Goal: Find specific page/section: Find specific page/section

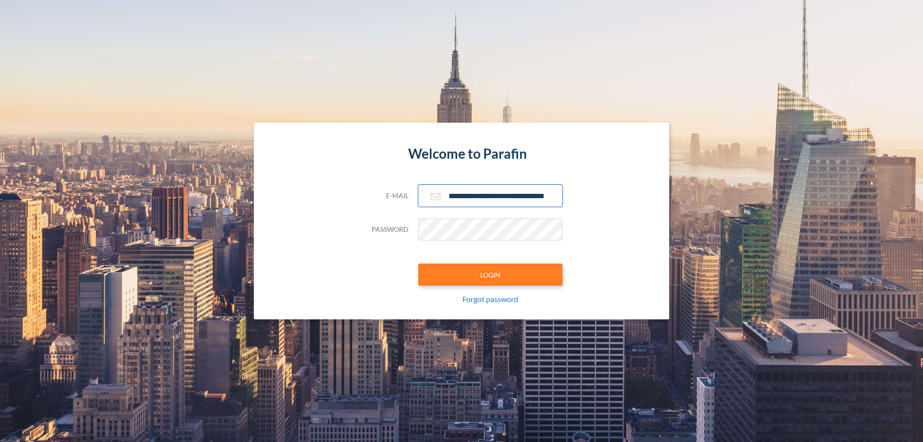
type input "**********"
click at [490, 274] on button "LOGIN" at bounding box center [490, 274] width 144 height 22
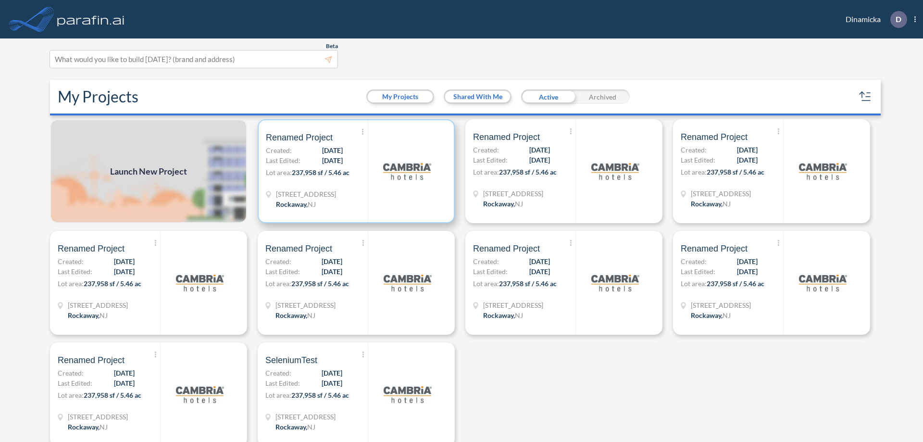
scroll to position [2, 0]
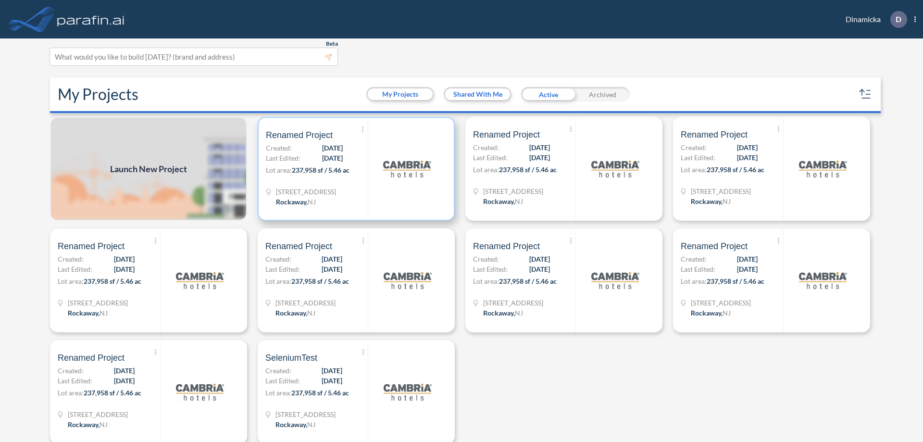
click at [354, 169] on p "Lot area: 237,958 sf / 5.46 ac" at bounding box center [317, 172] width 102 height 14
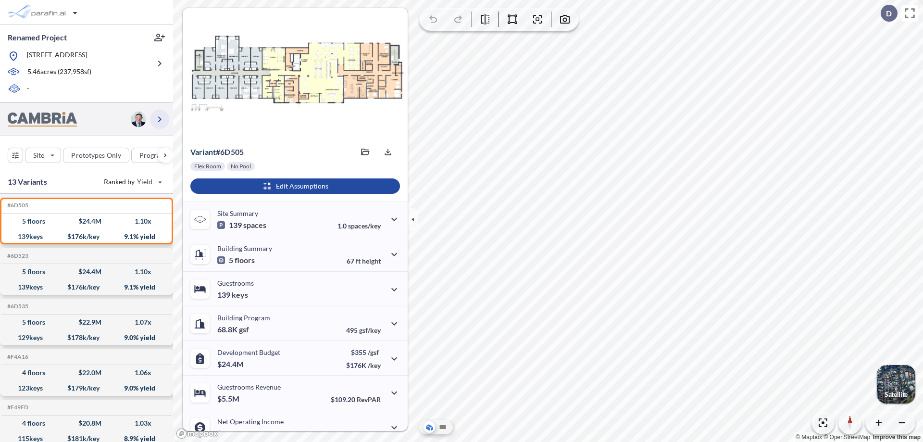
click at [160, 119] on icon "button" at bounding box center [160, 119] width 12 height 12
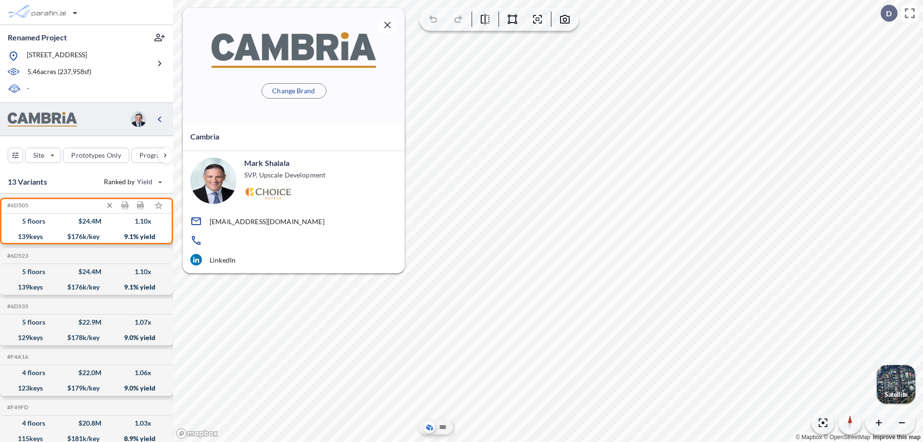
scroll to position [4, 0]
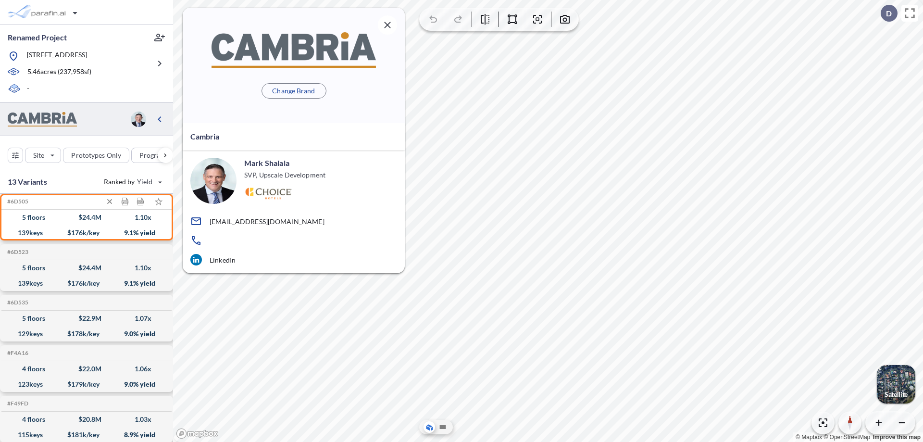
click at [86, 217] on div "$ 24.4 M" at bounding box center [89, 217] width 23 height 0
